Goal: Communication & Community: Participate in discussion

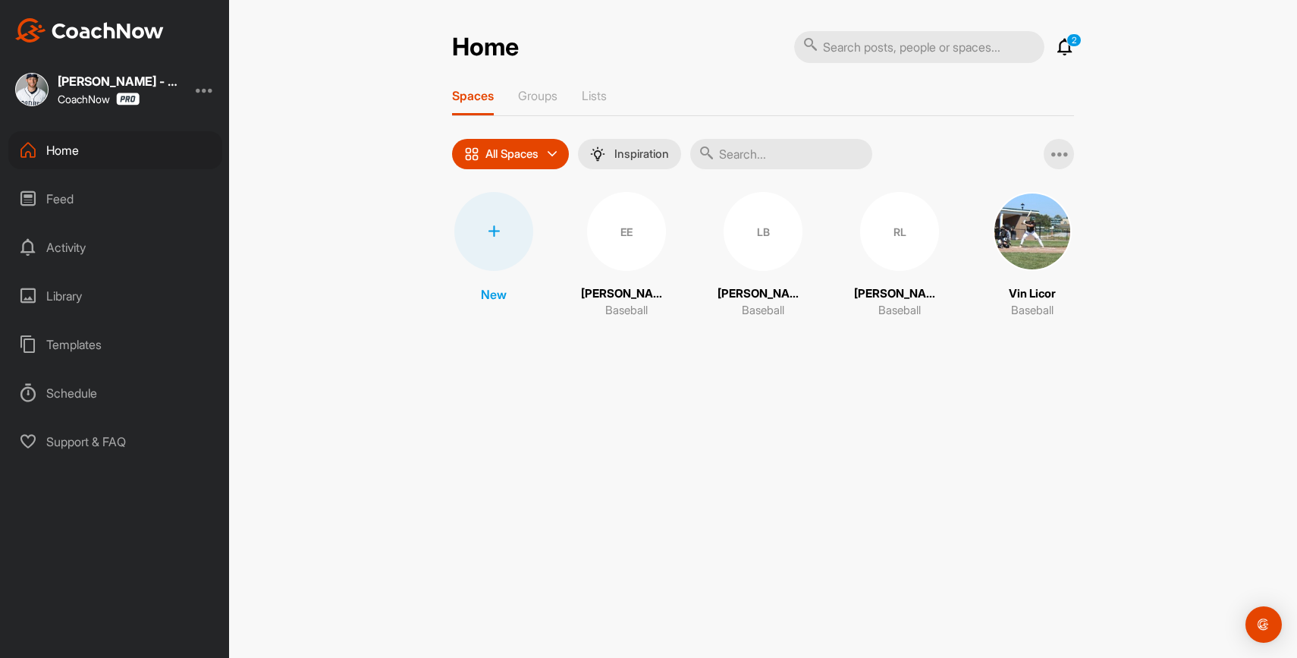
click at [1067, 57] on div "2 Notifications Invitations [DATE] Vin L. replied to a post : "Yoooooo! Everyth…" at bounding box center [934, 46] width 280 height 33
click at [1068, 49] on icon at bounding box center [1065, 47] width 18 height 18
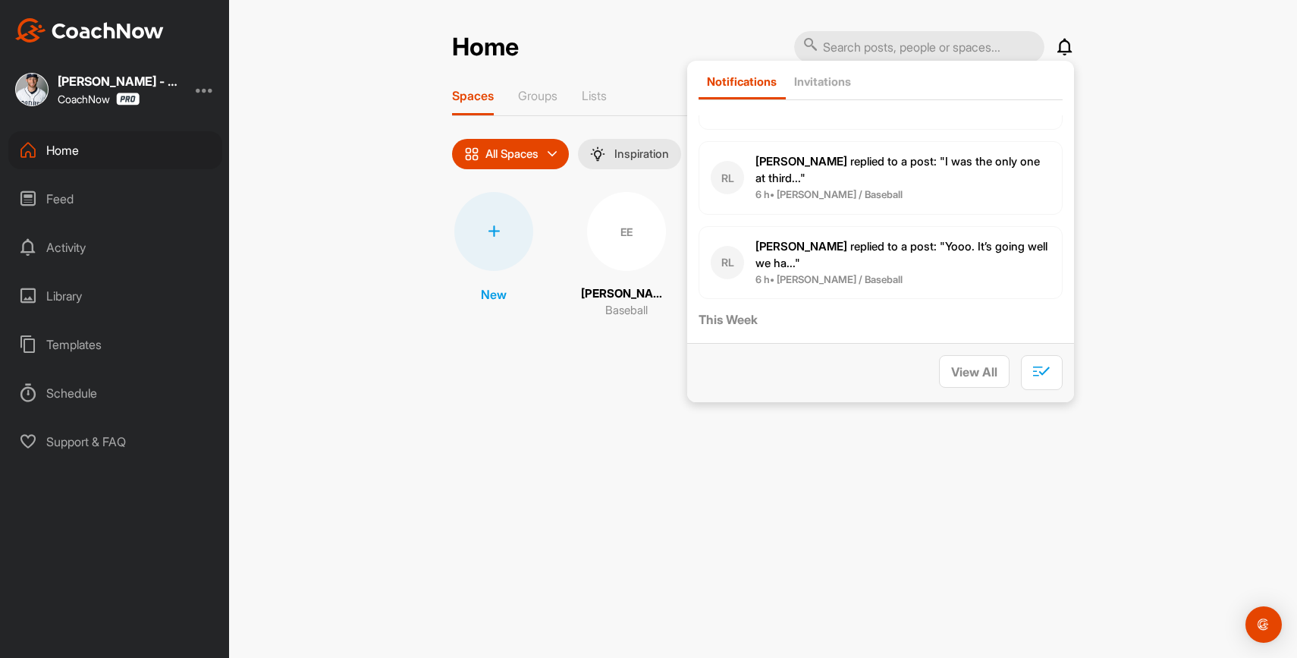
scroll to position [93, 0]
click at [962, 182] on p "[PERSON_NAME] replied to a post : "I was the only one at third..."" at bounding box center [902, 169] width 295 height 34
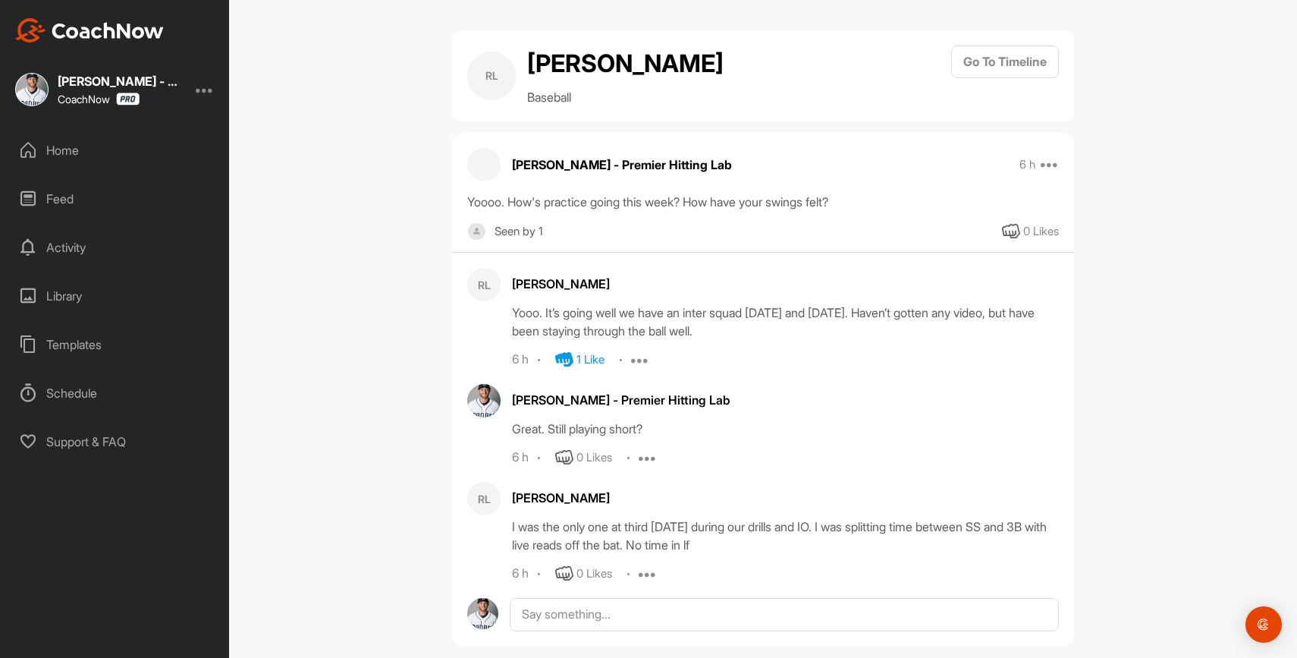
scroll to position [24, 0]
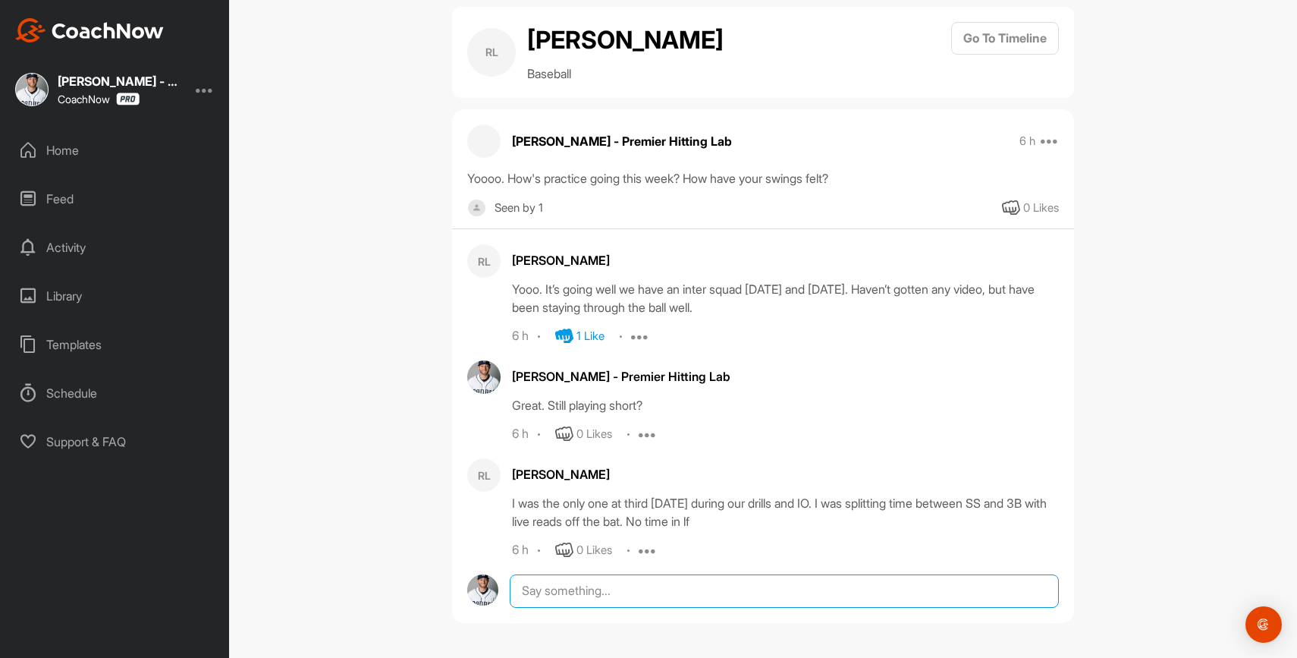
click at [583, 598] on textarea at bounding box center [784, 590] width 549 height 33
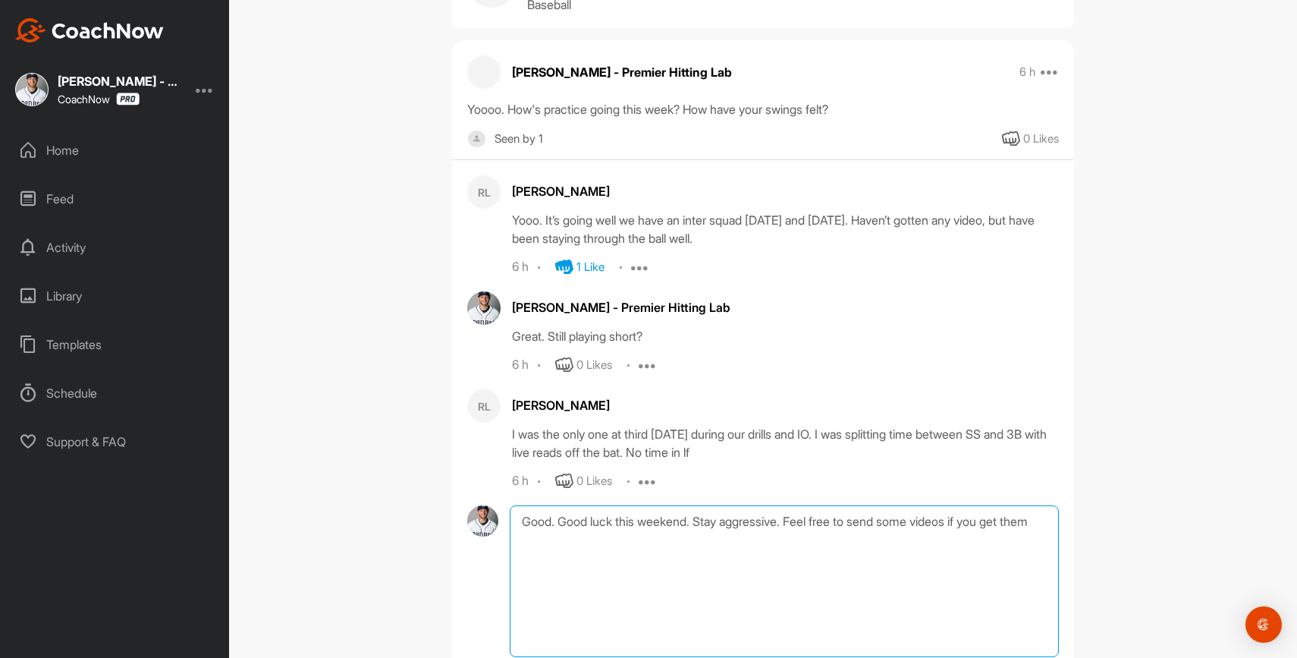
scroll to position [198, 0]
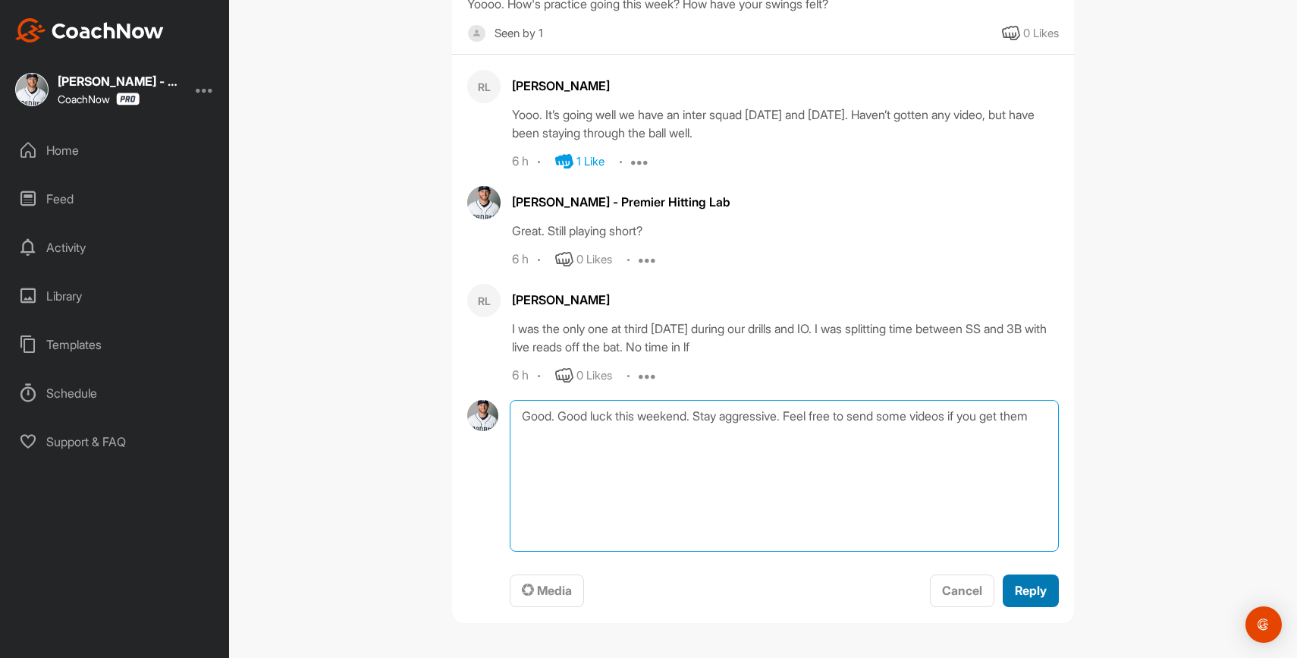
type textarea "Good. Good luck this weekend. Stay aggressive. Feel free to send some videos if…"
click at [1032, 591] on span "Reply" at bounding box center [1031, 589] width 32 height 15
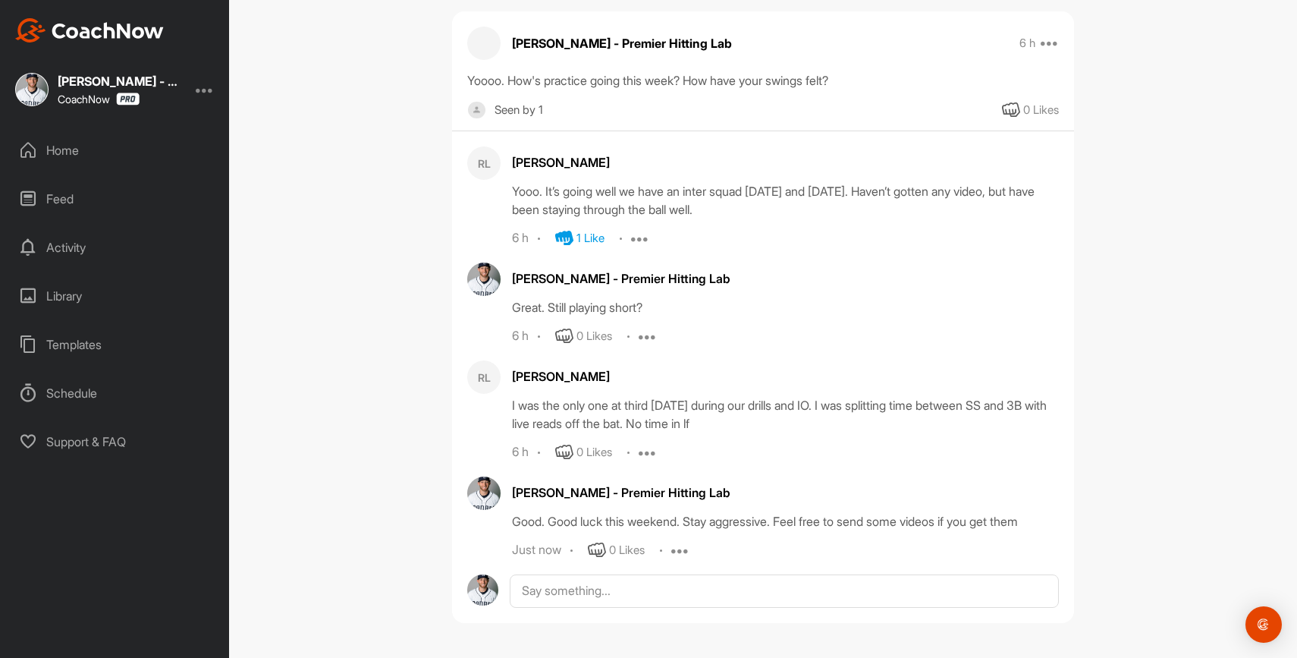
scroll to position [0, 0]
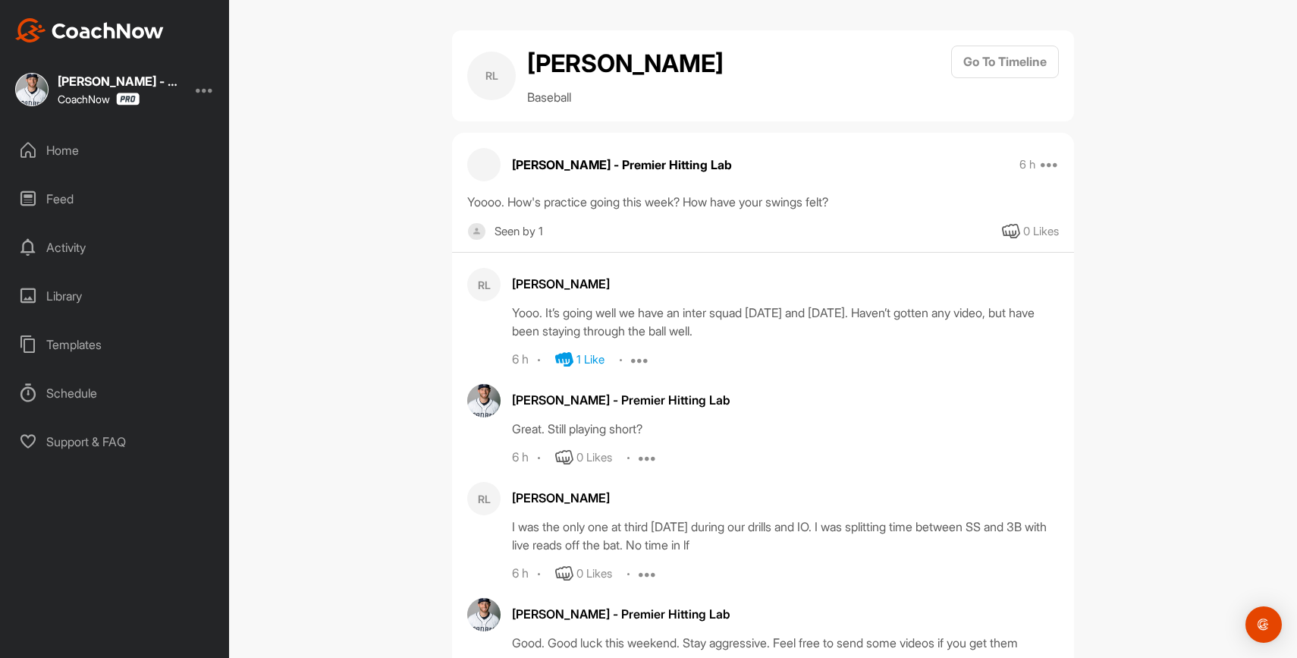
click at [124, 152] on div "Home" at bounding box center [115, 150] width 214 height 38
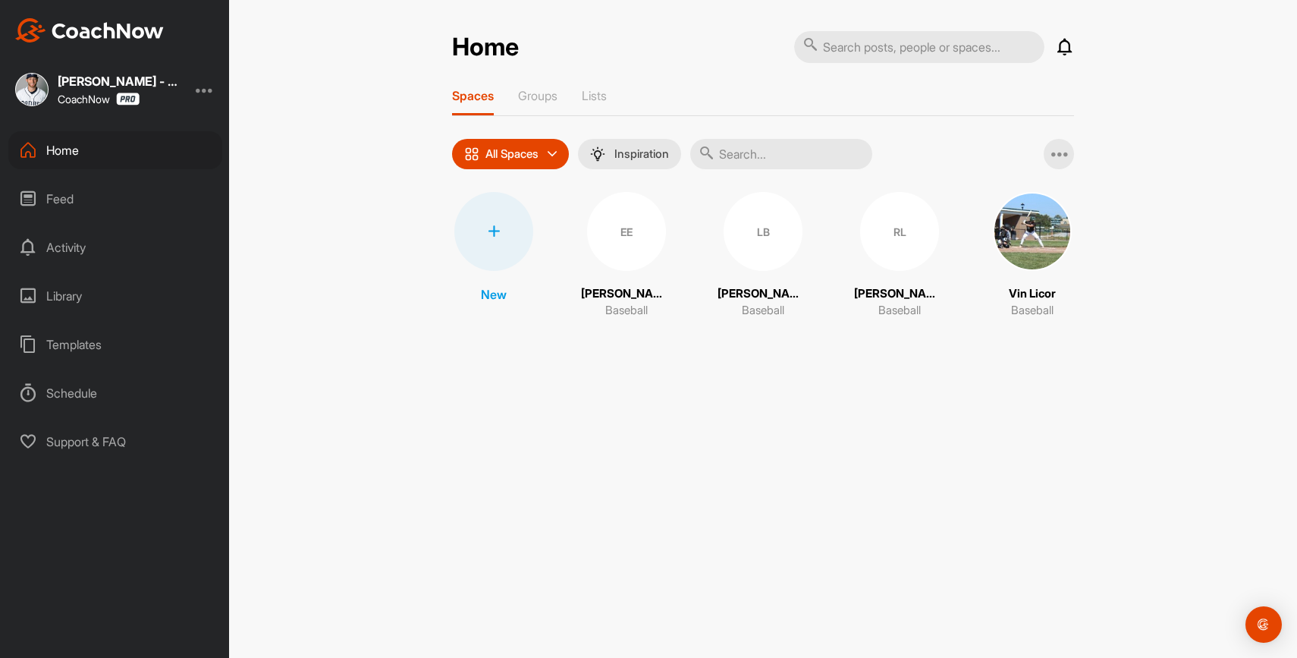
click at [1069, 58] on div "Notifications Invitations [DATE] Vin L. replied to a post : "Yoooooo! Everythin…" at bounding box center [934, 46] width 280 height 33
click at [1066, 52] on icon at bounding box center [1065, 47] width 18 height 18
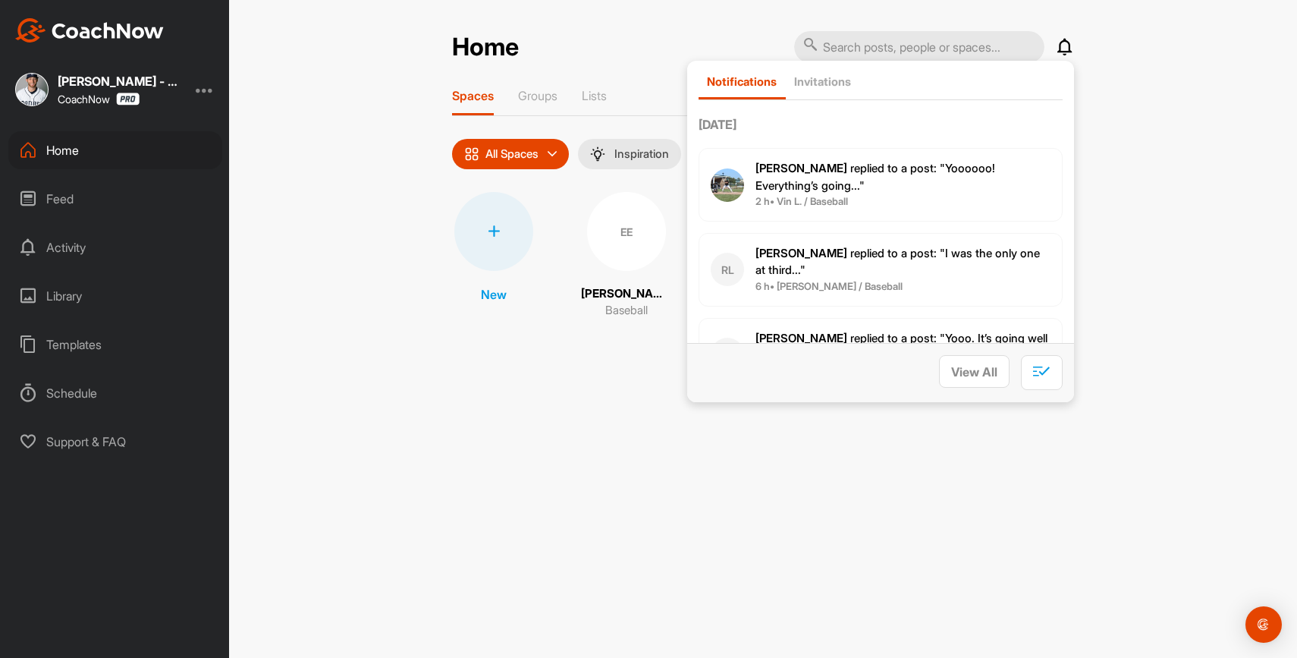
click at [928, 187] on p "[PERSON_NAME] replied to a post : "Yoooooo! Everything’s going..."" at bounding box center [902, 177] width 295 height 34
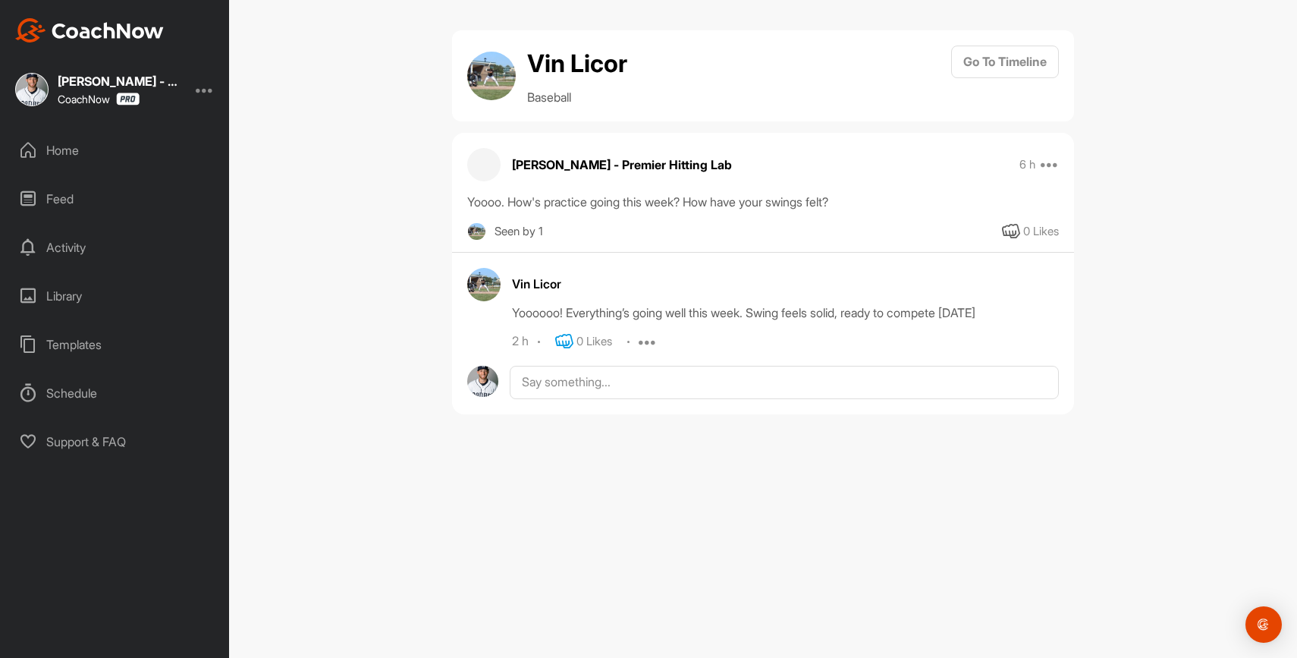
click at [565, 340] on icon at bounding box center [564, 341] width 18 height 18
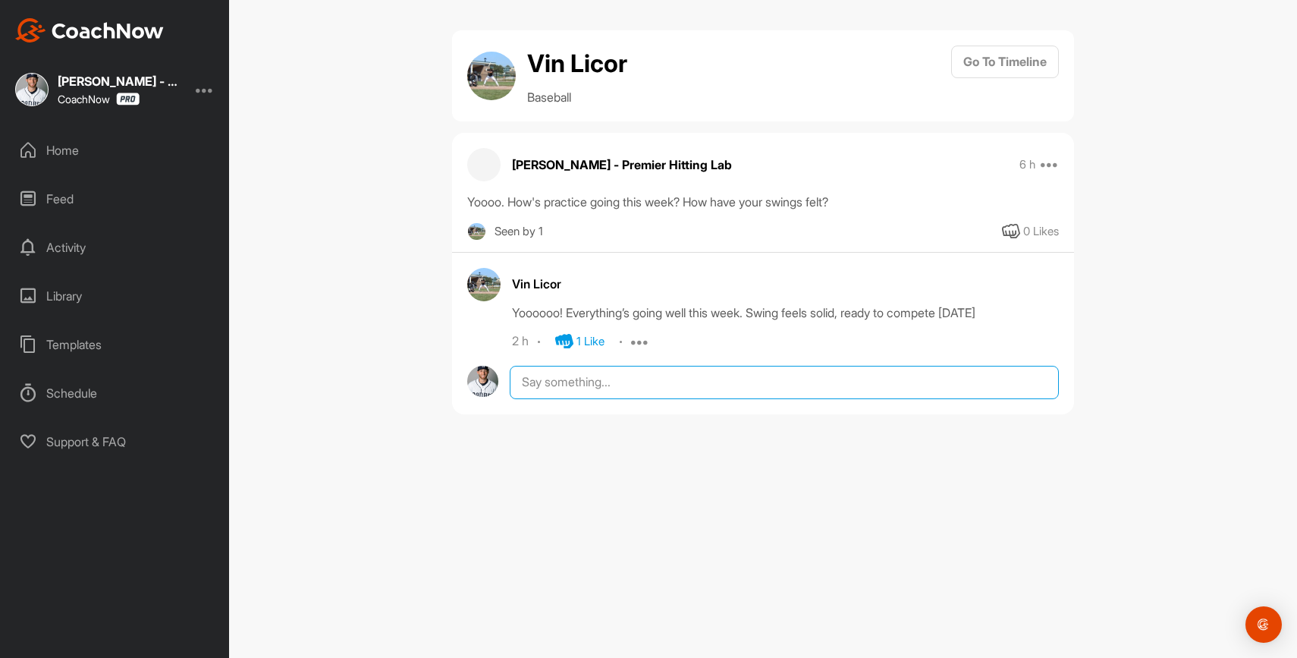
click at [617, 391] on textarea at bounding box center [784, 382] width 549 height 33
type textarea "Live at bats this weekend?"
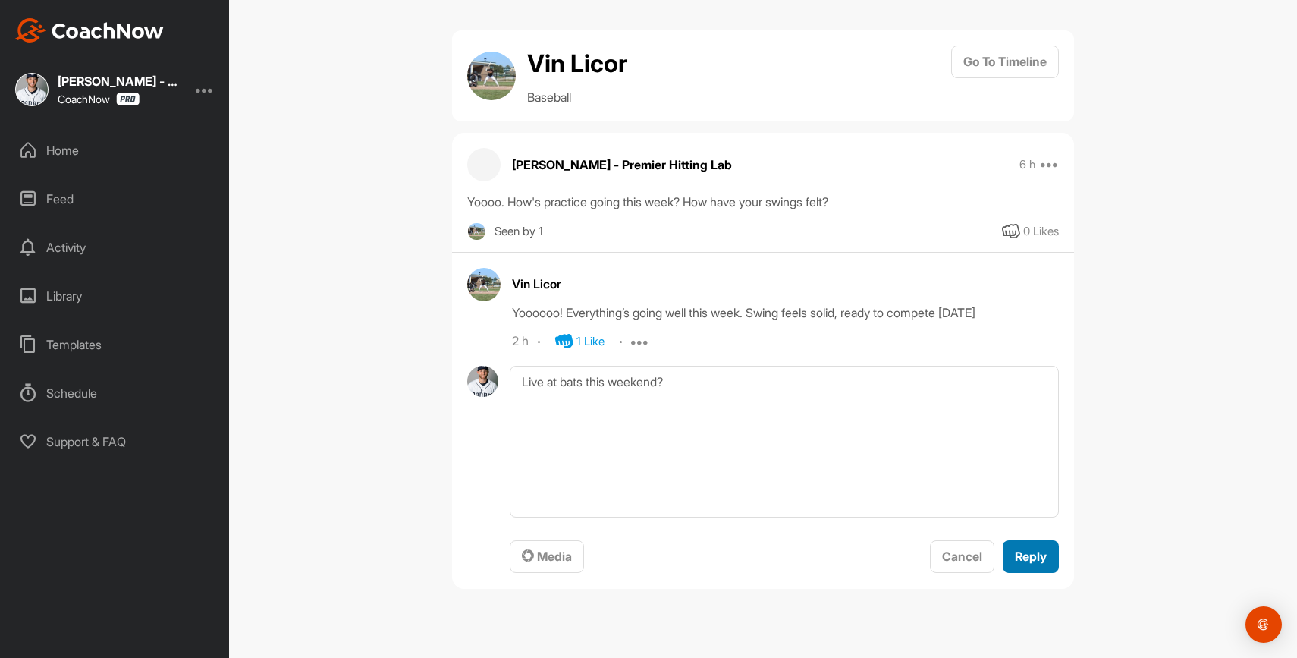
click at [1032, 555] on span "Reply" at bounding box center [1031, 555] width 32 height 15
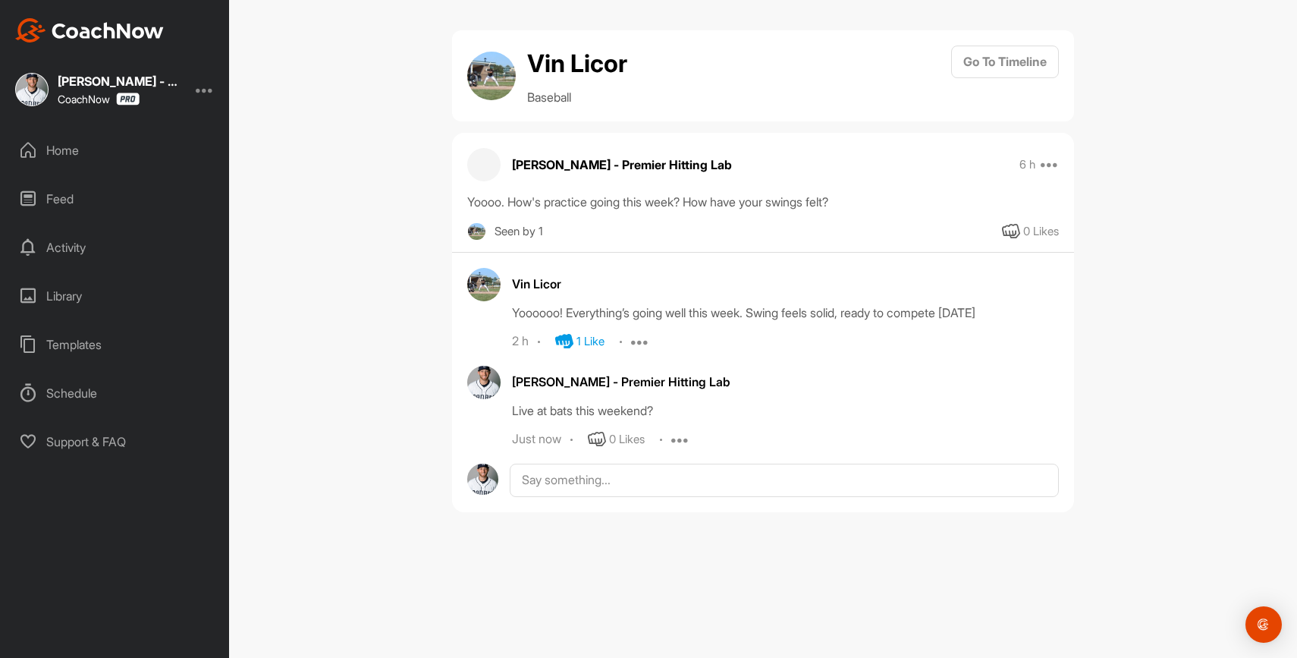
click at [80, 139] on div "Home" at bounding box center [115, 150] width 214 height 38
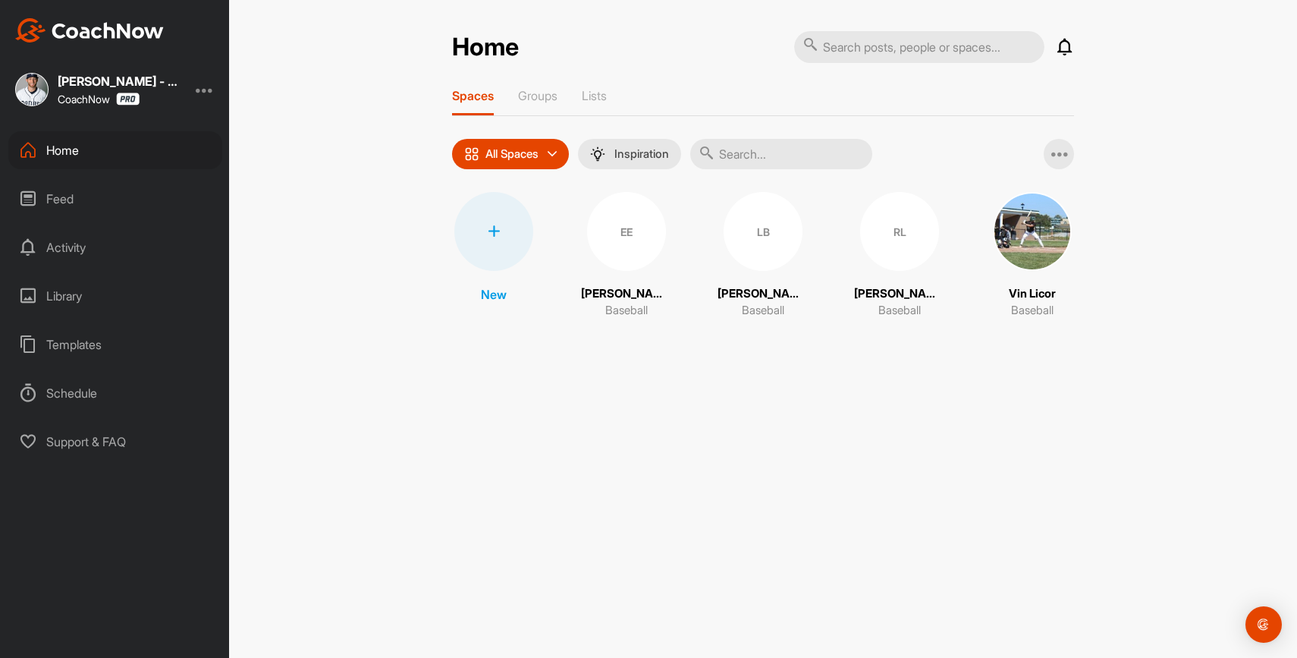
click at [649, 228] on div "EE" at bounding box center [626, 231] width 79 height 79
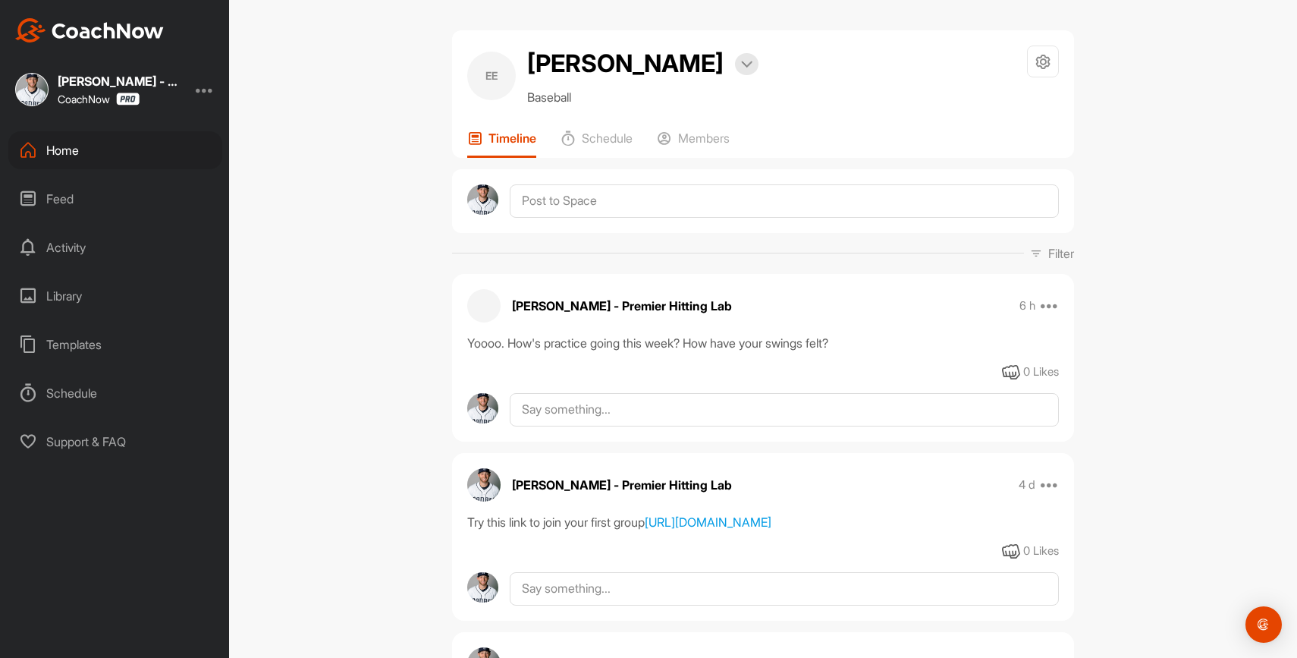
click at [116, 150] on div "Home" at bounding box center [115, 150] width 214 height 38
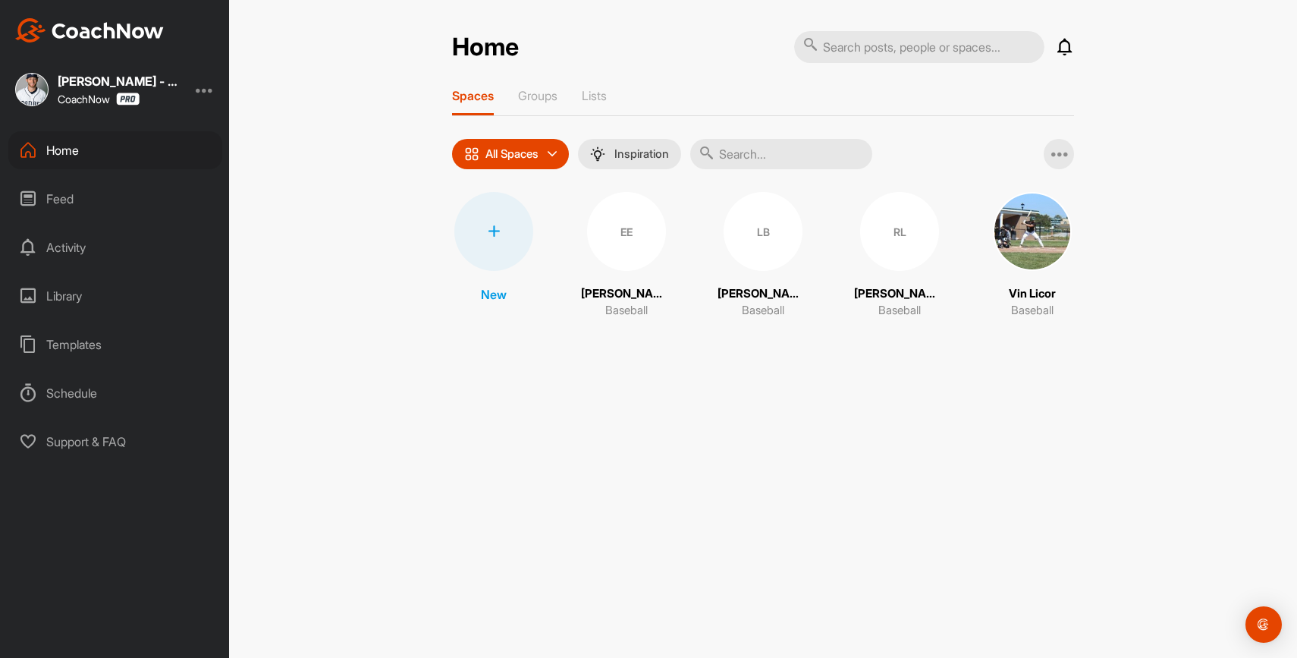
click at [747, 224] on div "LB" at bounding box center [763, 231] width 79 height 79
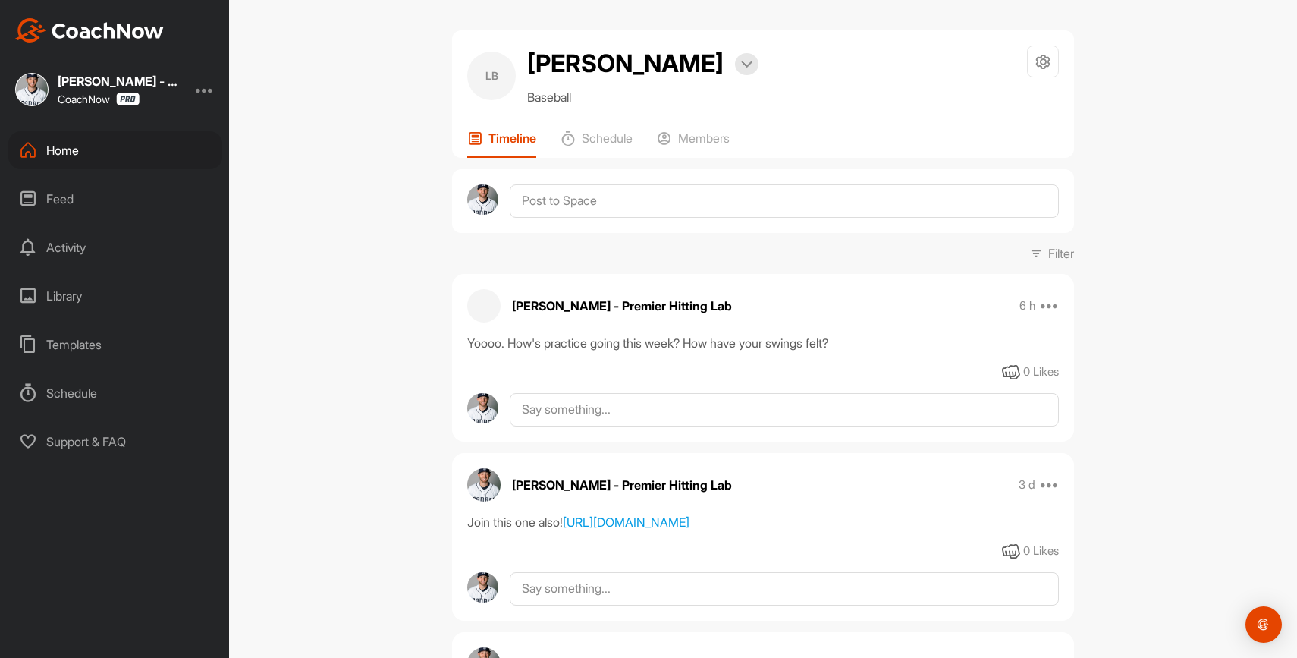
click at [152, 155] on div "Home" at bounding box center [115, 150] width 214 height 38
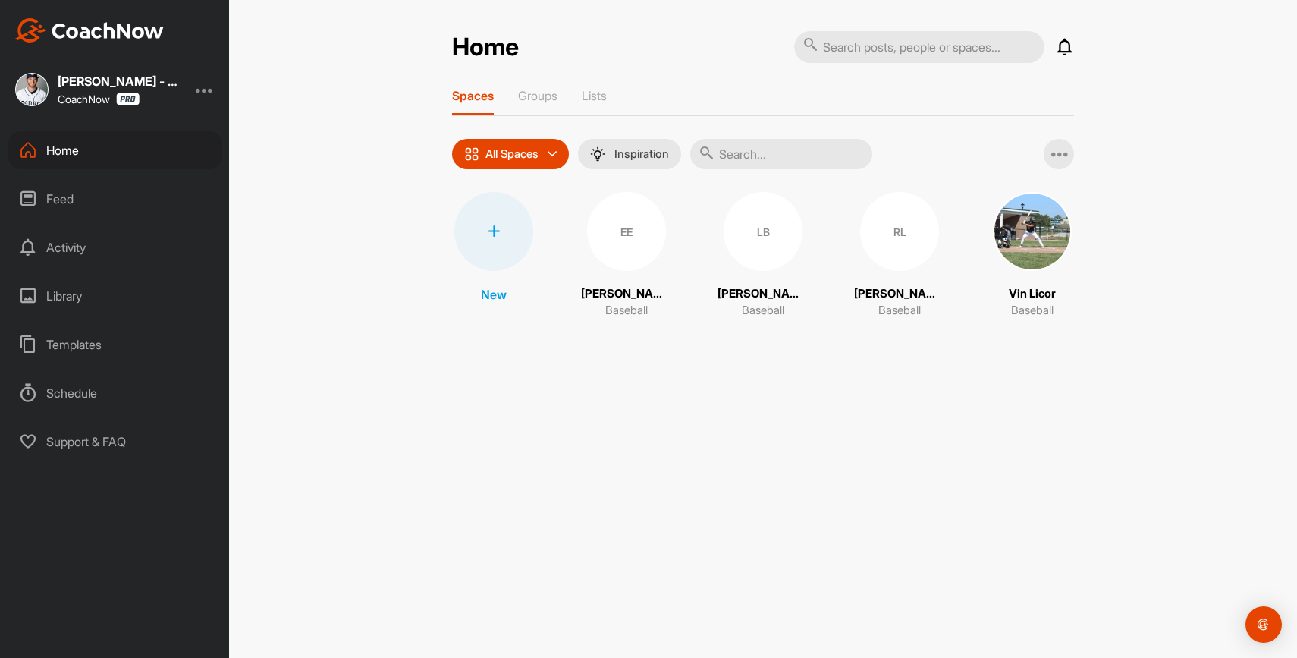
click at [1019, 218] on img at bounding box center [1032, 231] width 79 height 79
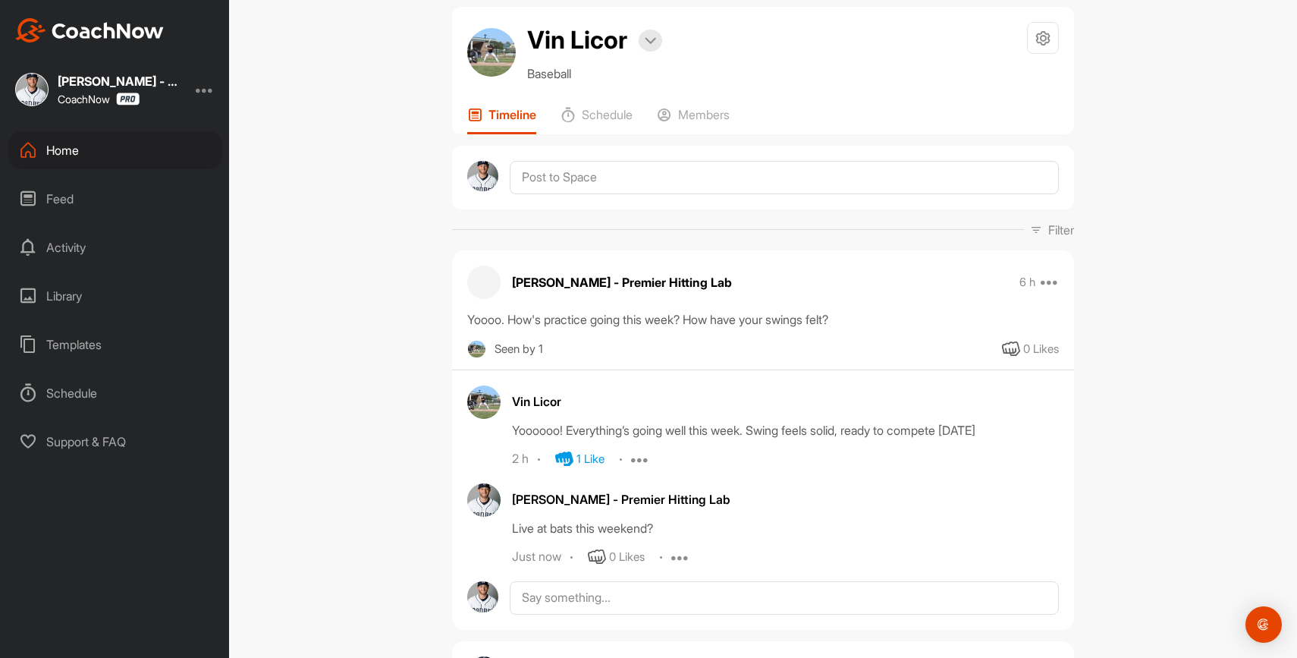
scroll to position [32, 0]
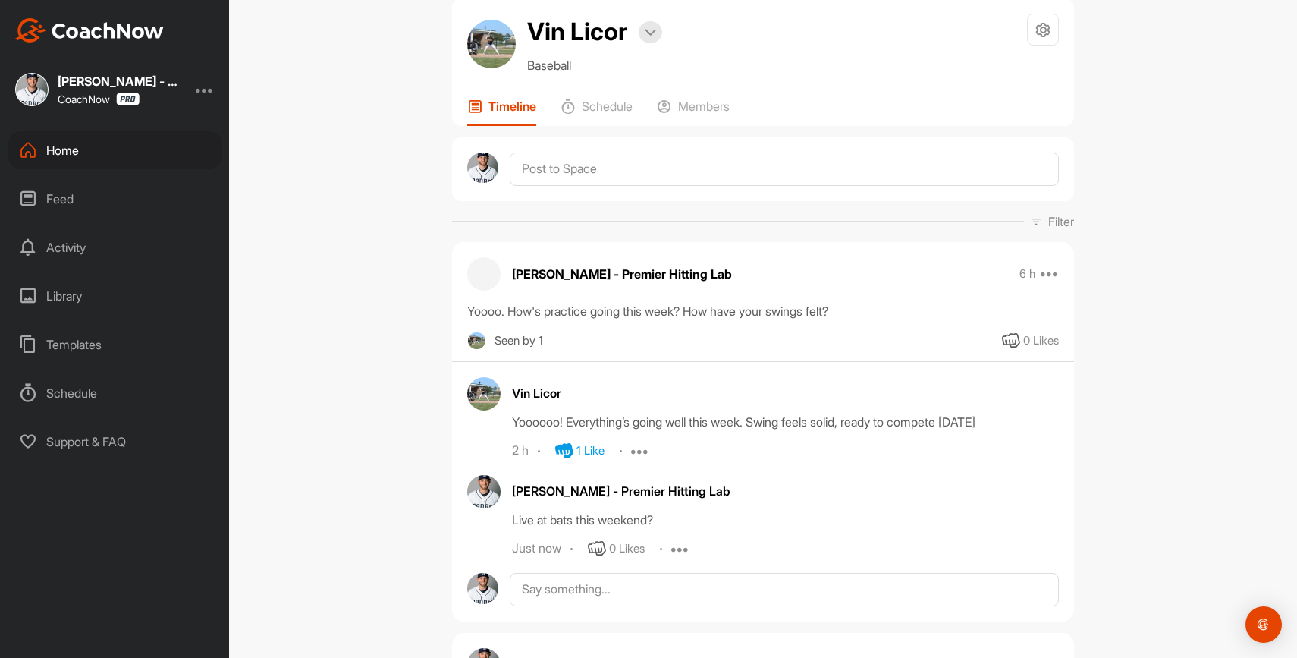
click at [132, 146] on div "Home" at bounding box center [115, 150] width 214 height 38
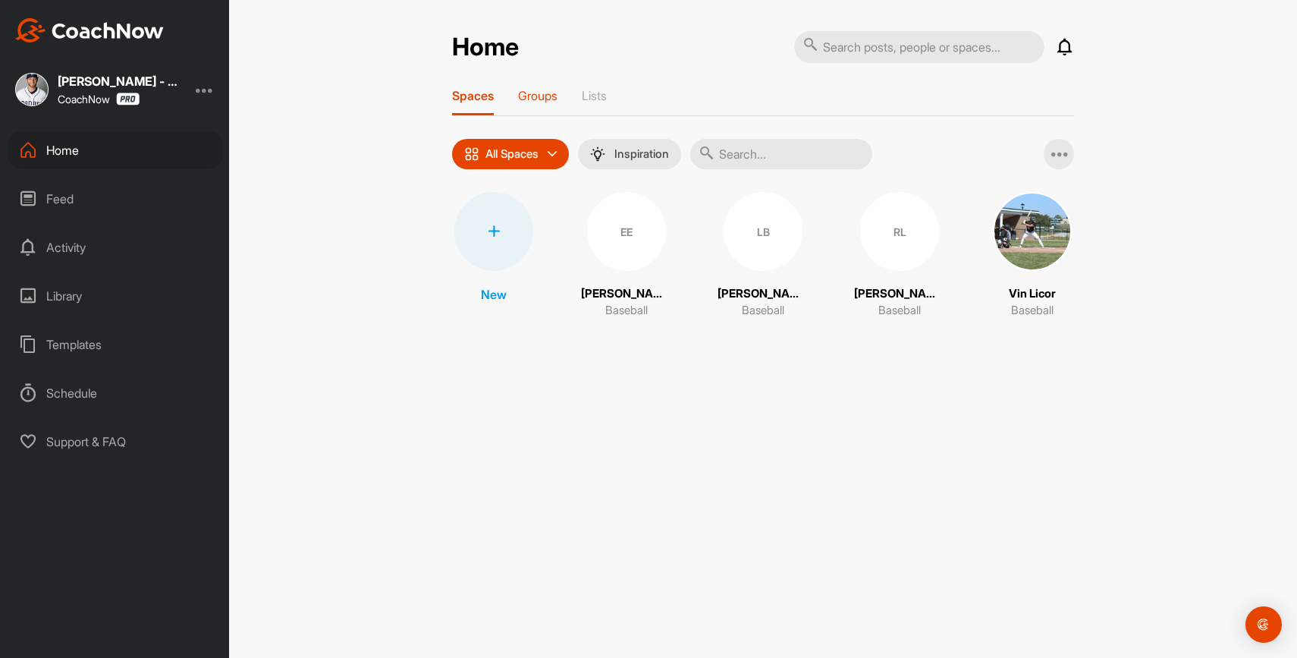
click at [529, 96] on p "Groups" at bounding box center [537, 95] width 39 height 15
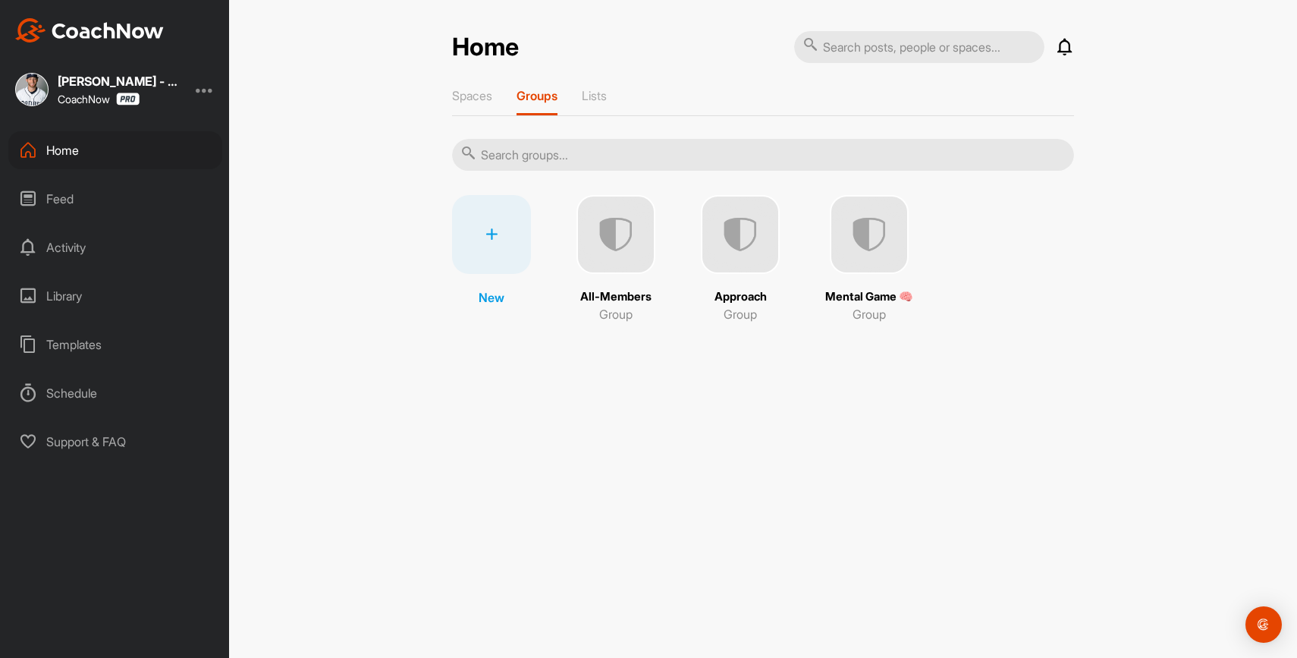
click at [862, 273] on div "Mental Game 🧠 Group" at bounding box center [869, 259] width 88 height 128
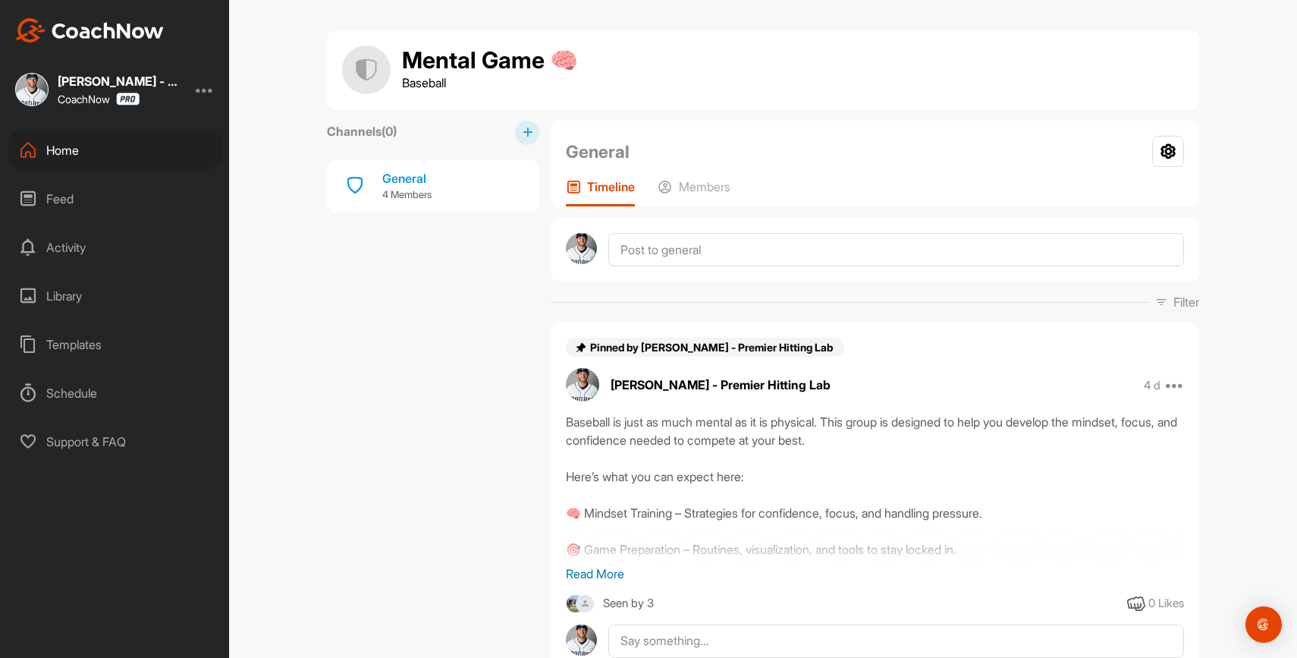
click at [140, 138] on div "Home" at bounding box center [115, 150] width 214 height 38
